Goal: Information Seeking & Learning: Learn about a topic

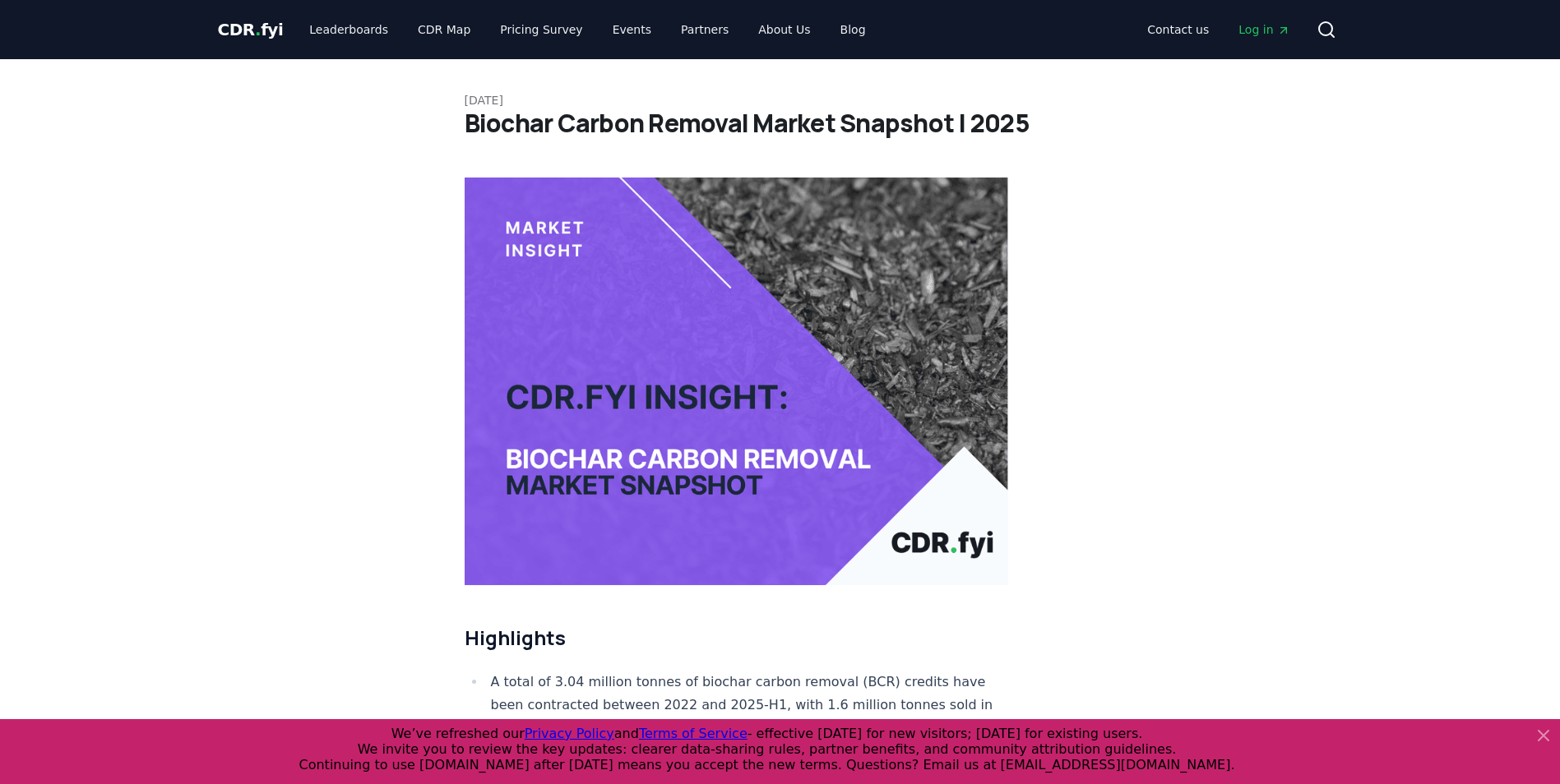
click at [1540, 730] on icon at bounding box center [1544, 735] width 20 height 20
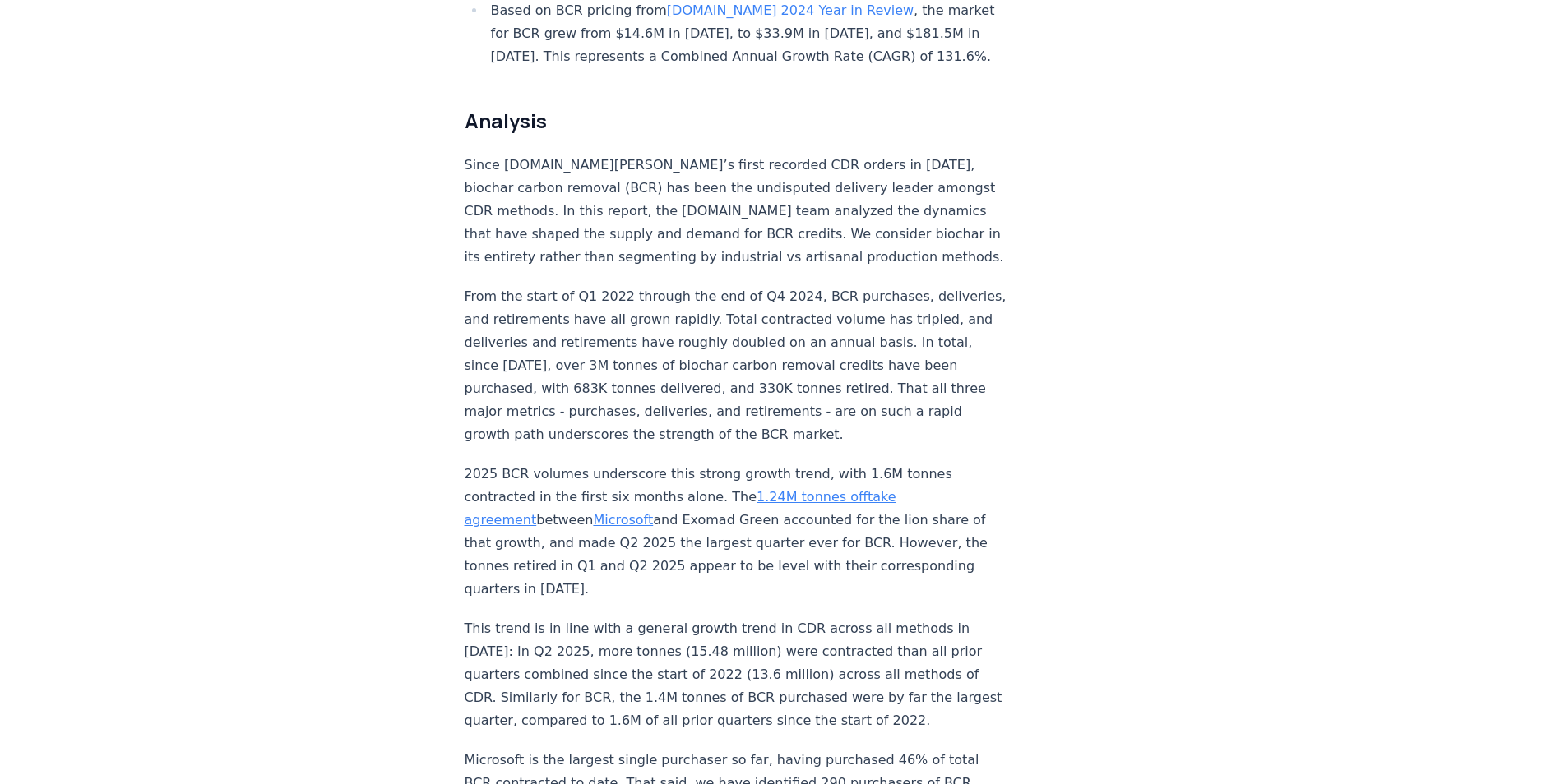
scroll to position [1239, 0]
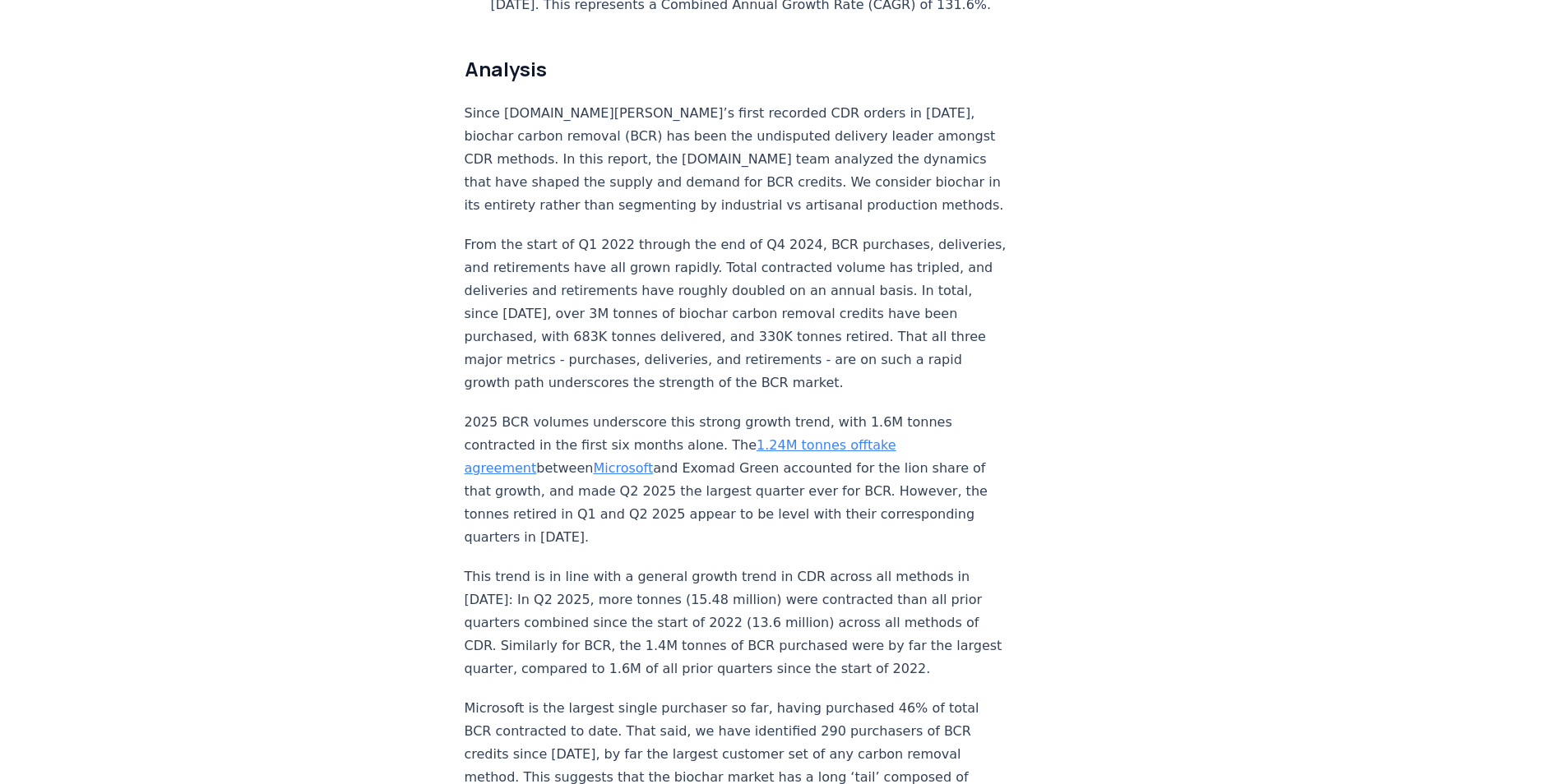
click at [593, 460] on link "Microsoft" at bounding box center [623, 468] width 60 height 15
